Goal: Transaction & Acquisition: Obtain resource

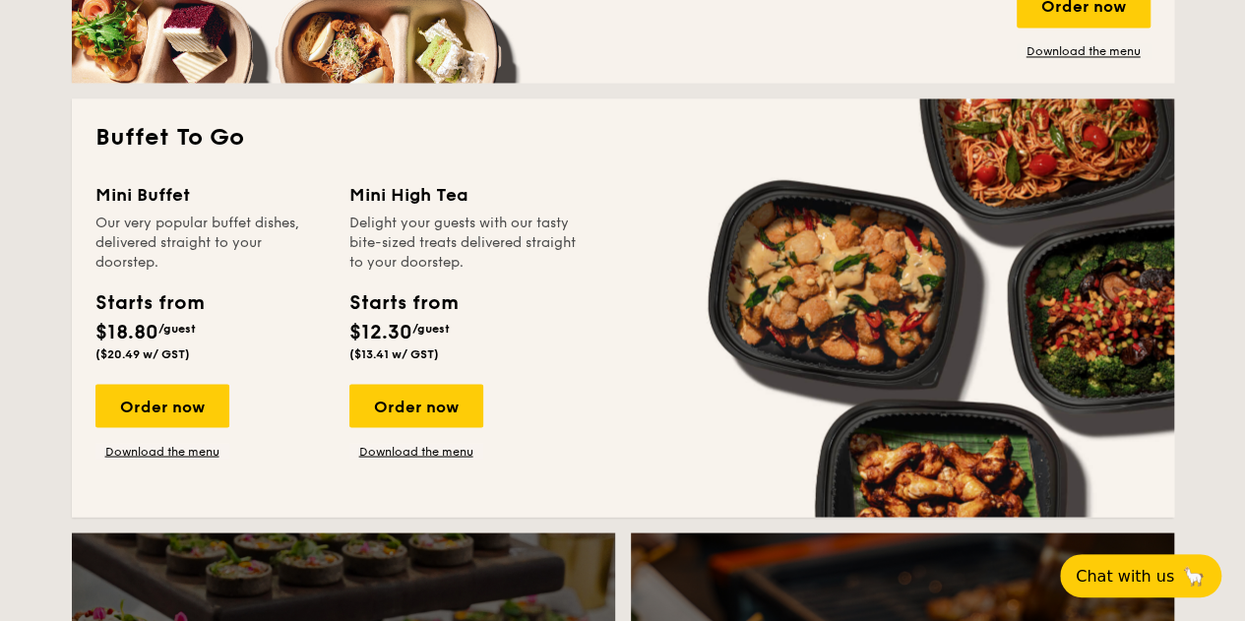
scroll to position [1664, 0]
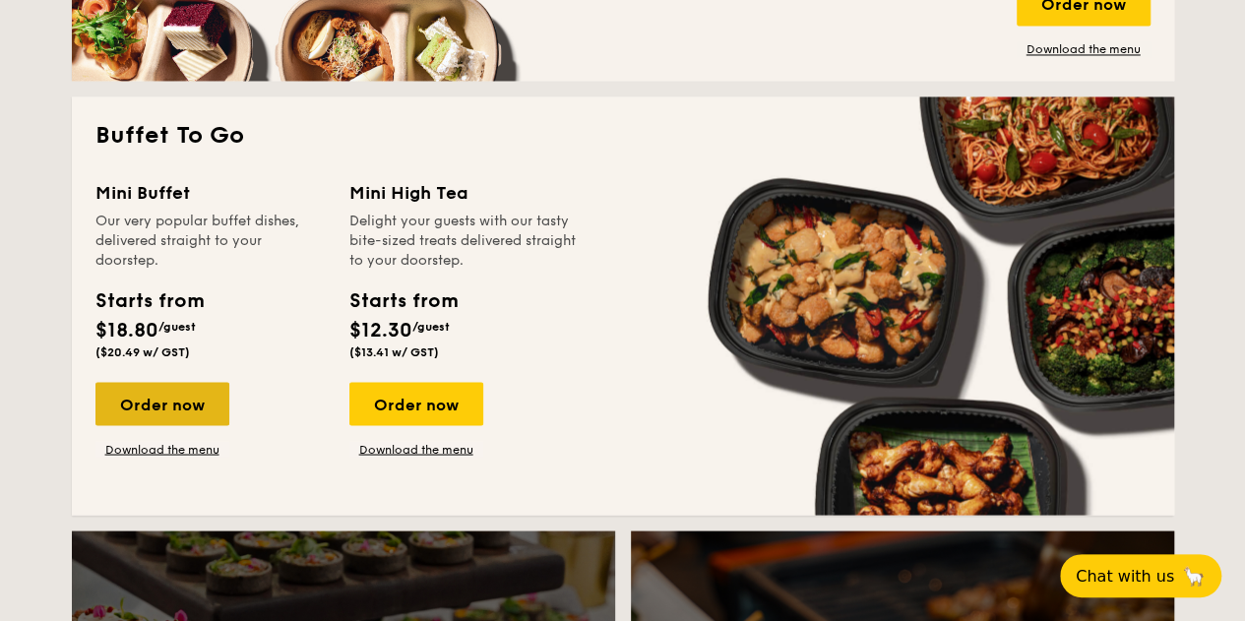
click at [191, 400] on div "Order now" at bounding box center [162, 403] width 134 height 43
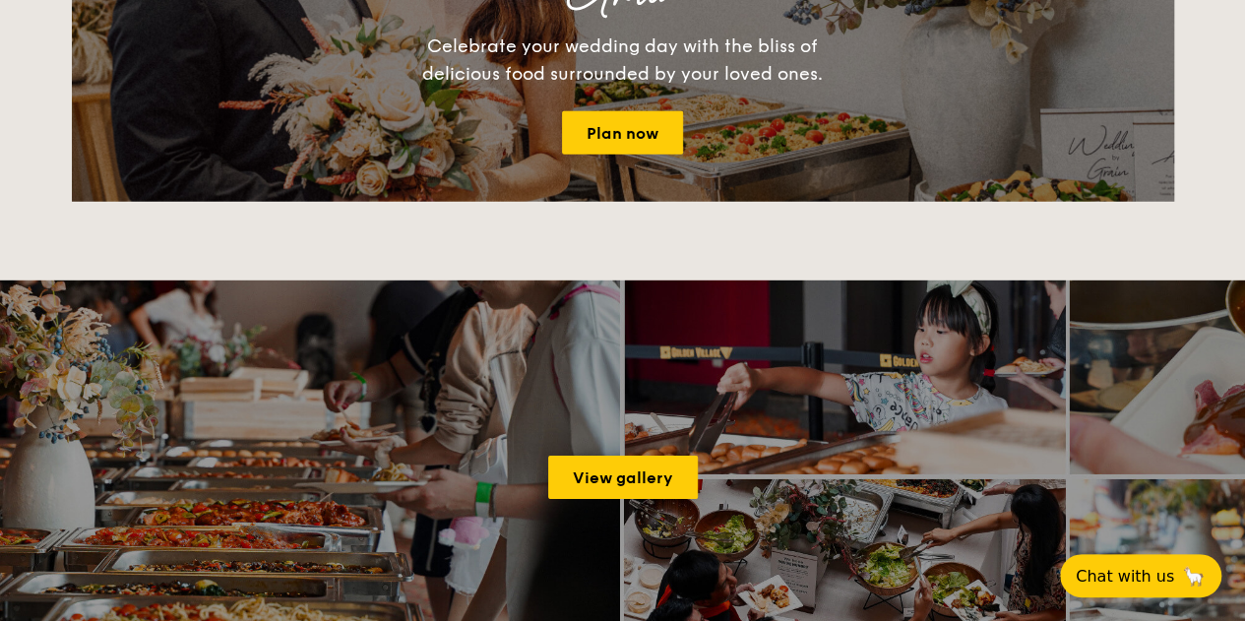
scroll to position [2809, 0]
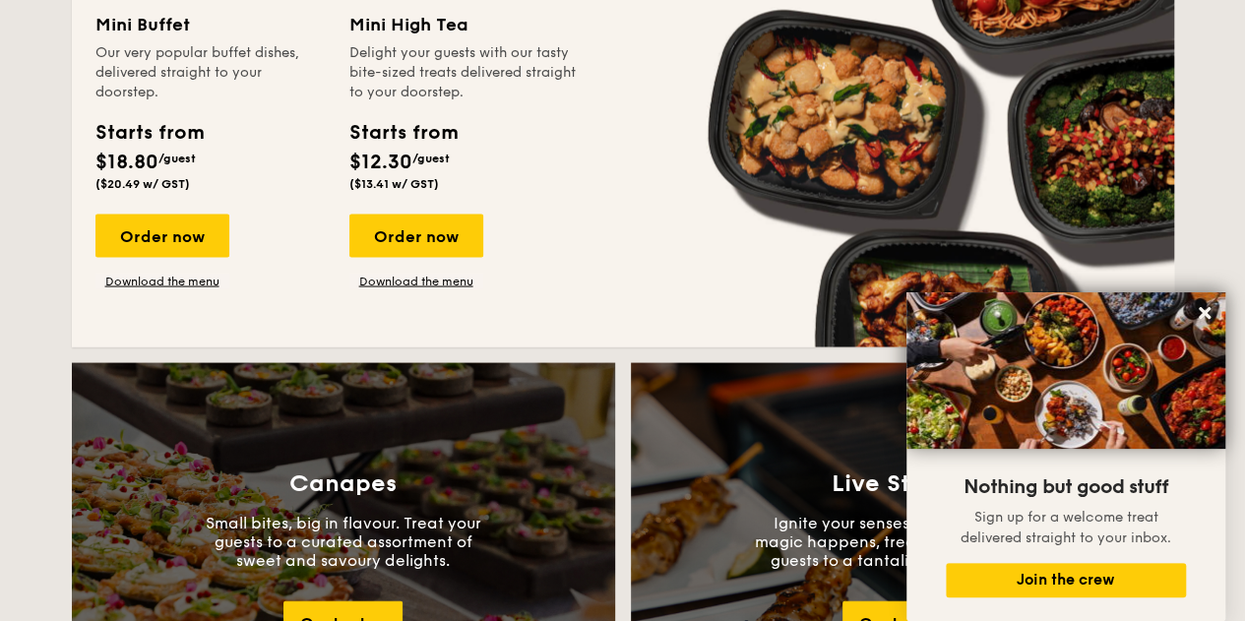
scroll to position [1832, 0]
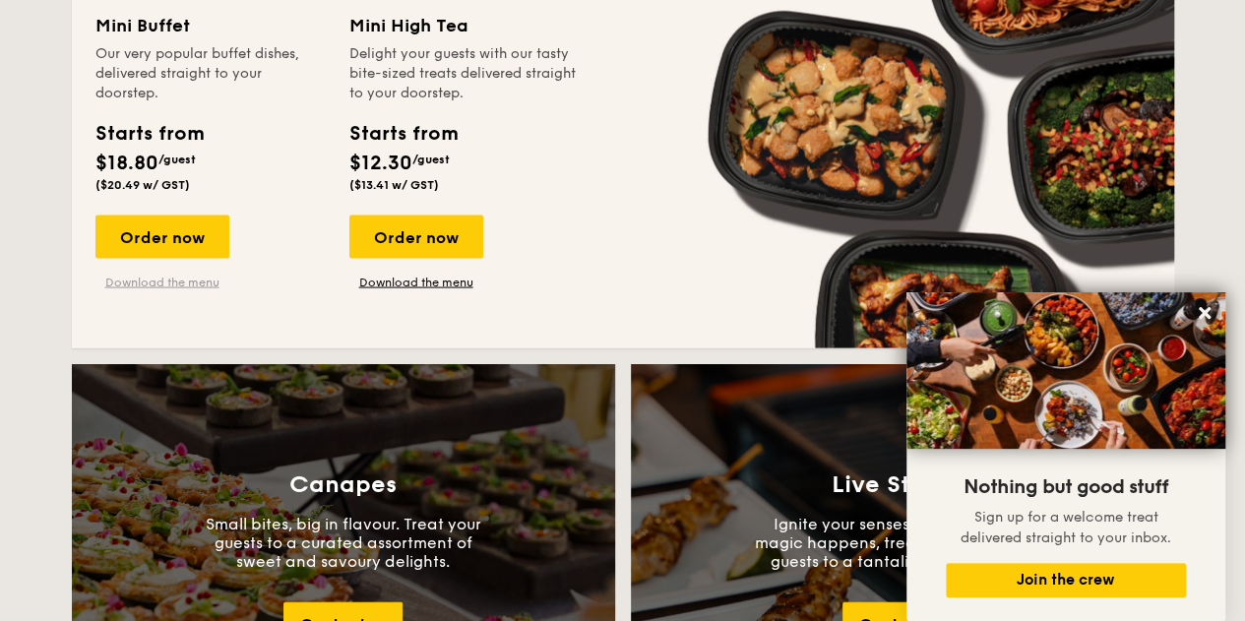
click at [173, 288] on link "Download the menu" at bounding box center [162, 282] width 134 height 16
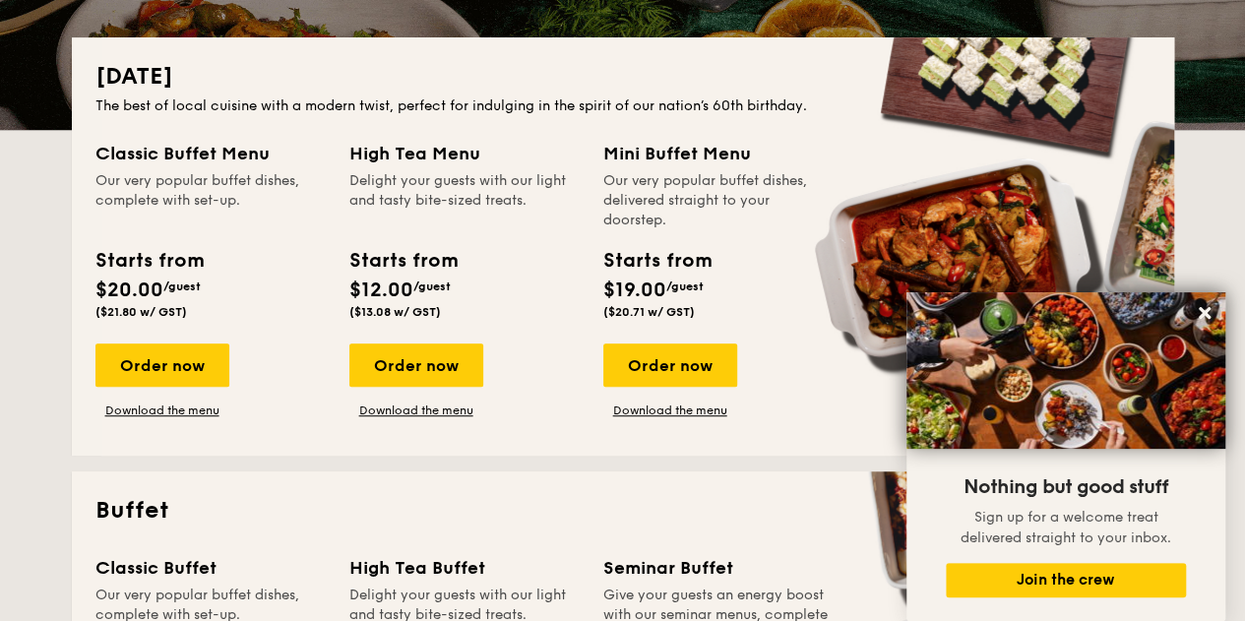
scroll to position [419, 0]
